Goal: Find specific page/section: Find specific page/section

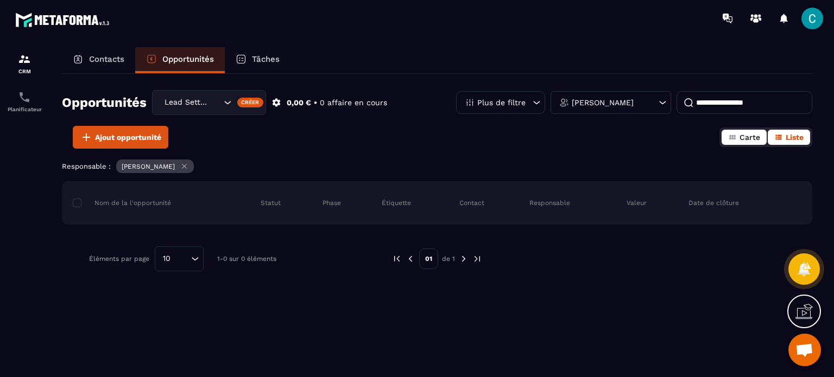
click at [736, 136] on icon "button" at bounding box center [732, 137] width 9 height 9
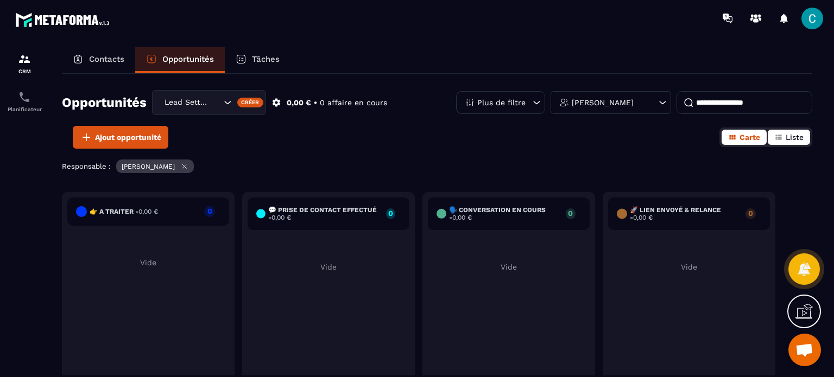
click at [769, 139] on button "Liste" at bounding box center [789, 137] width 42 height 15
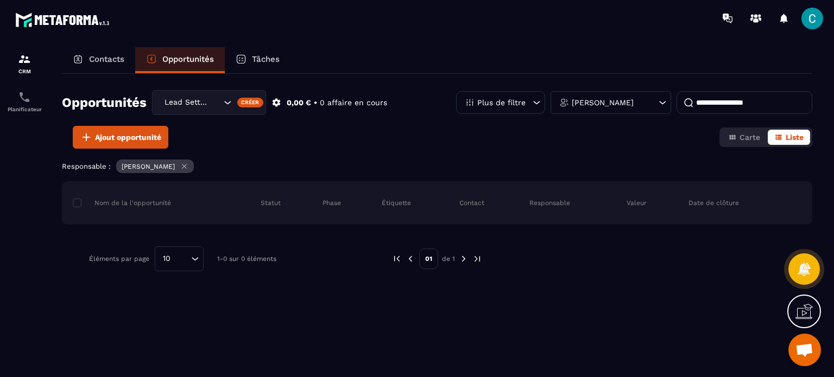
click at [226, 97] on icon "Search for option" at bounding box center [227, 102] width 11 height 11
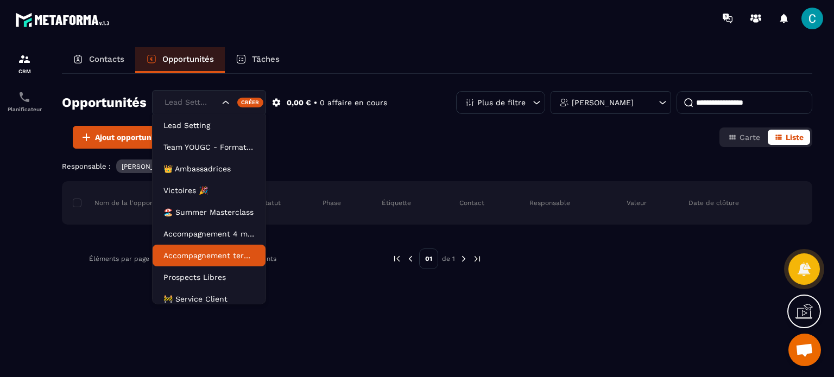
scroll to position [49, 0]
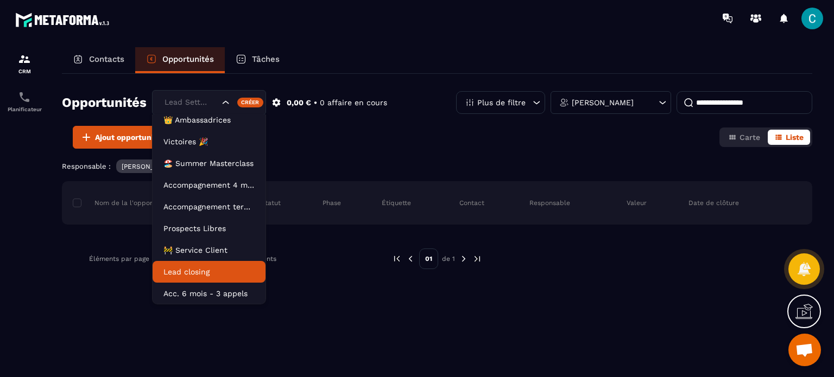
click at [200, 267] on p "Lead closing" at bounding box center [208, 272] width 91 height 11
